Goal: Information Seeking & Learning: Learn about a topic

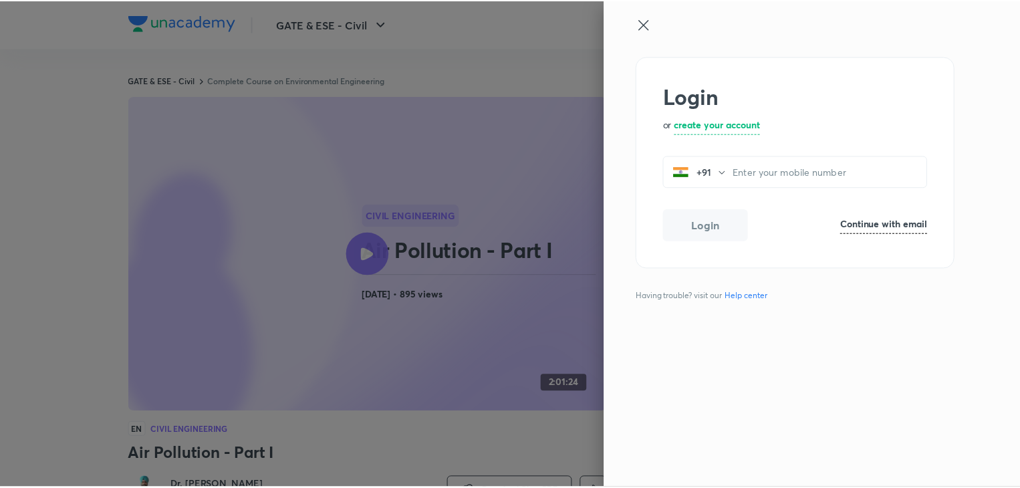
scroll to position [781, 0]
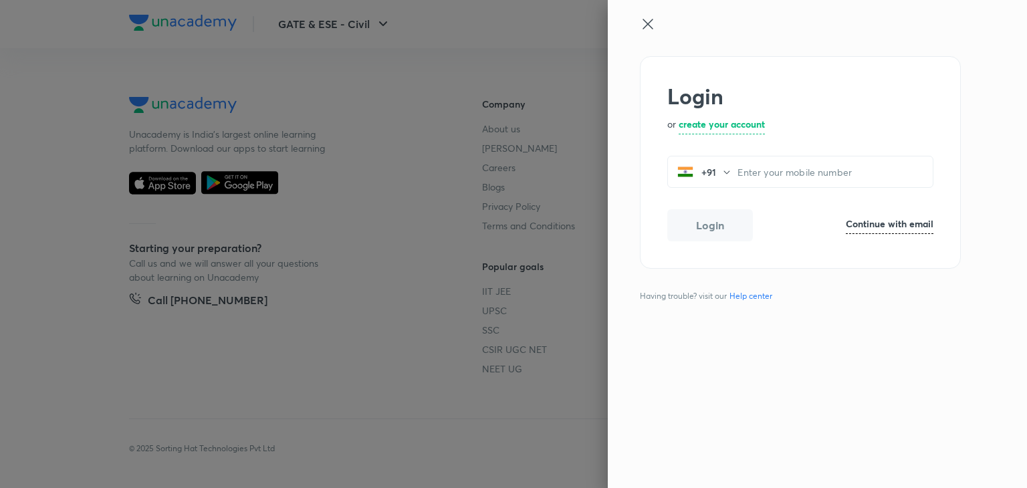
click at [645, 25] on icon at bounding box center [648, 24] width 16 height 16
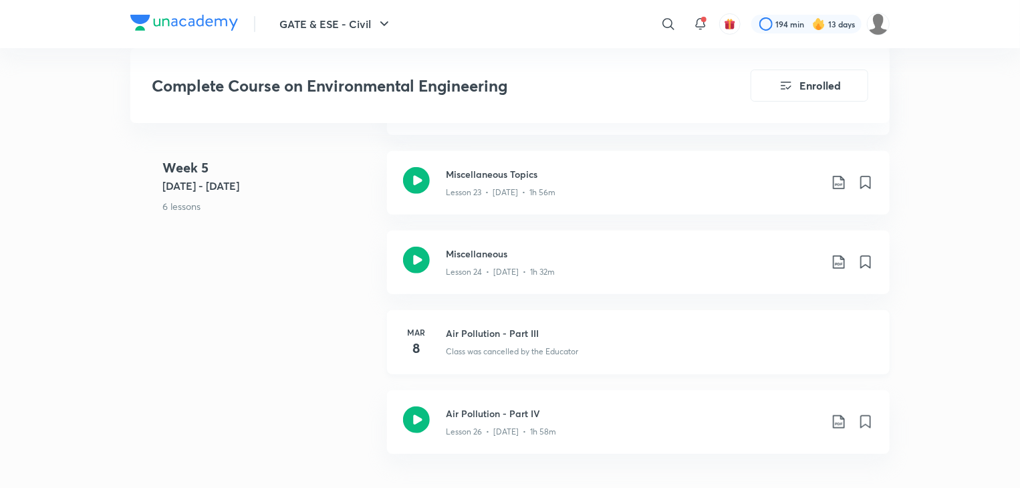
scroll to position [2808, 0]
click at [415, 261] on icon at bounding box center [416, 262] width 27 height 27
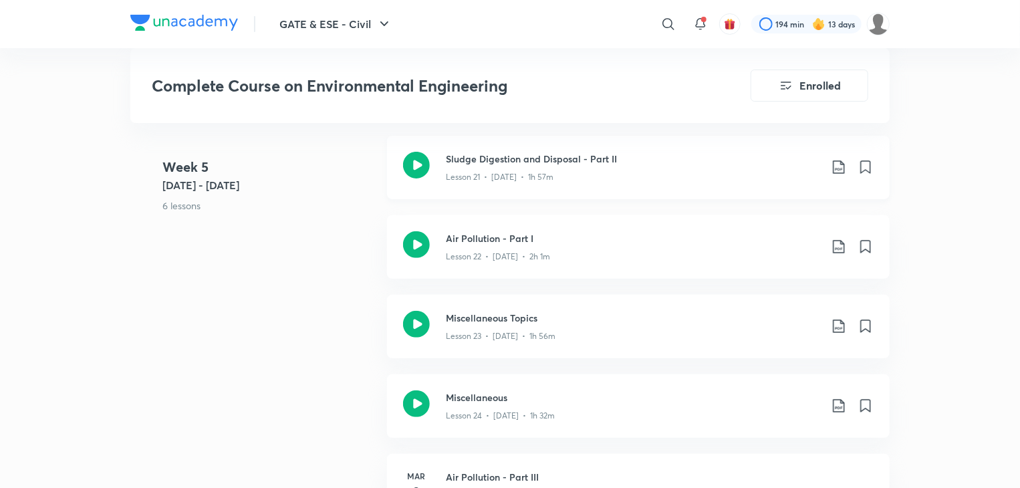
scroll to position [2608, 0]
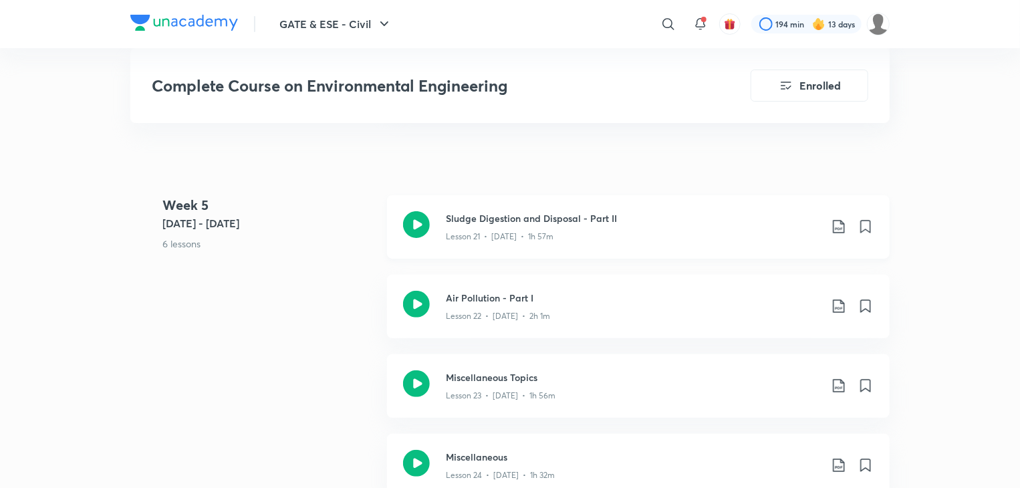
click at [420, 223] on icon at bounding box center [416, 224] width 27 height 27
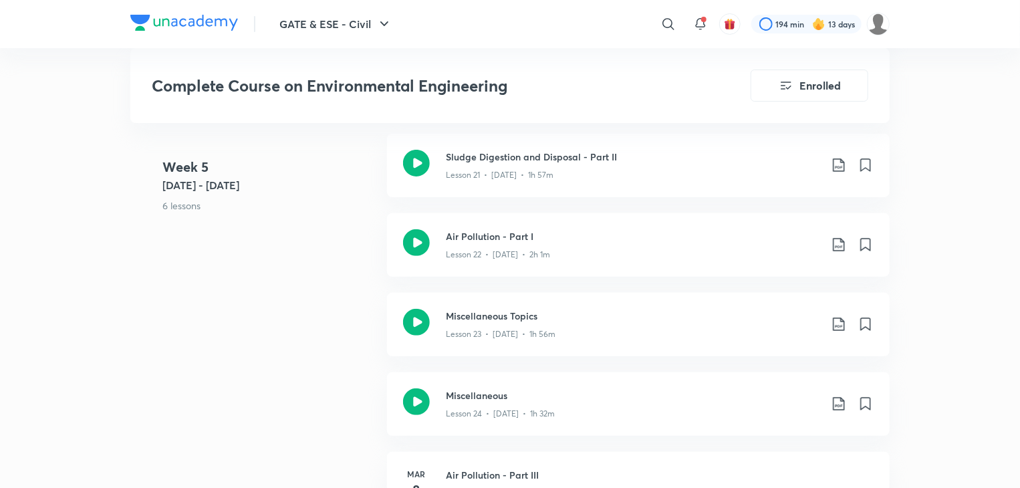
scroll to position [2674, 0]
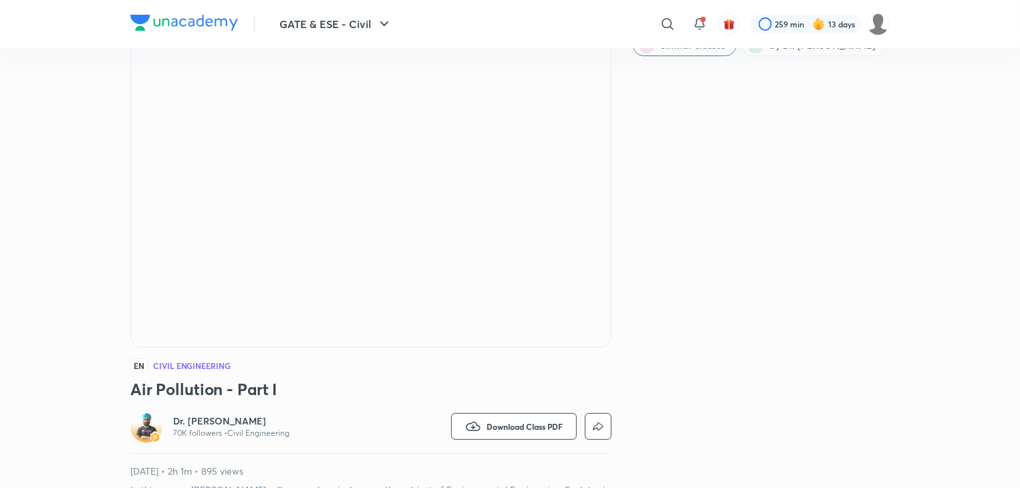
scroll to position [67, 0]
